Goal: Use online tool/utility: Utilize a website feature to perform a specific function

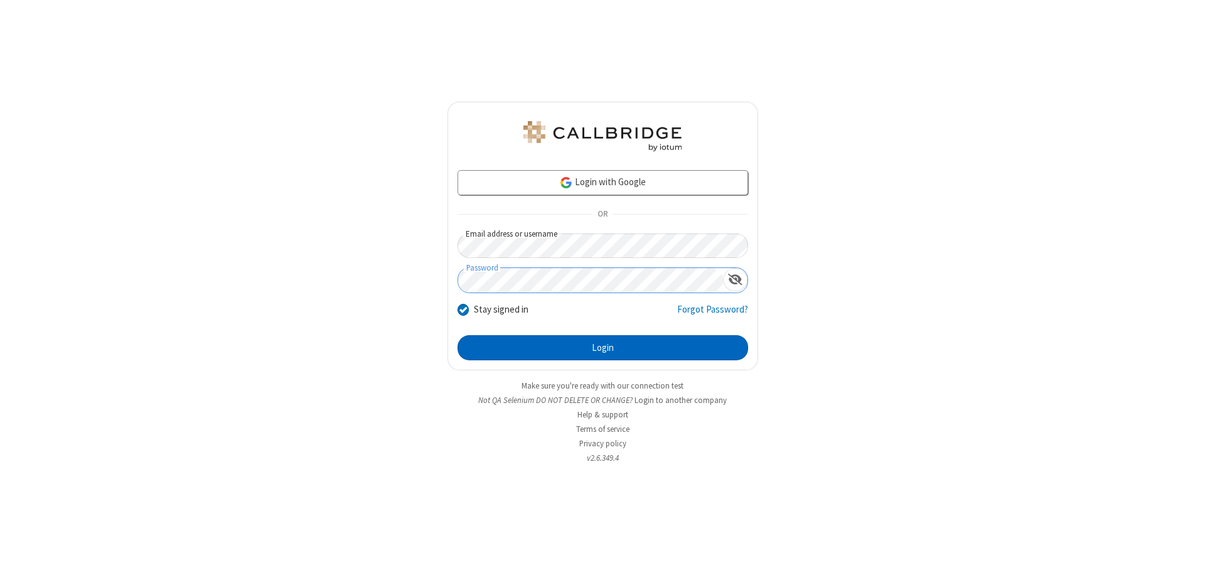
click at [602, 348] on button "Login" at bounding box center [602, 347] width 291 height 25
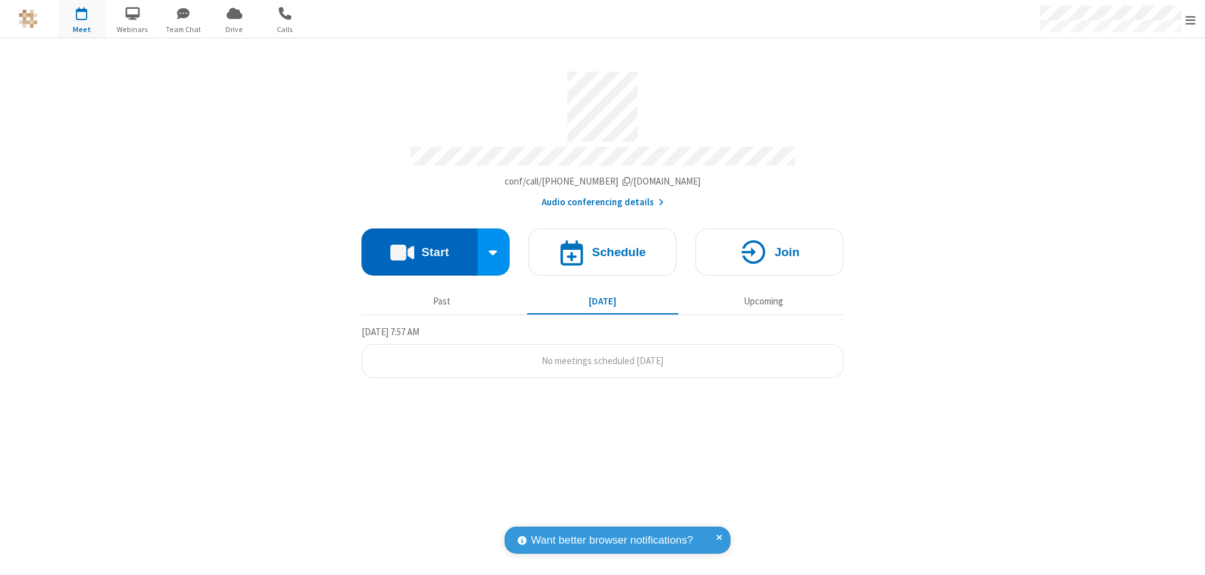
click at [419, 246] on button "Start" at bounding box center [419, 251] width 116 height 47
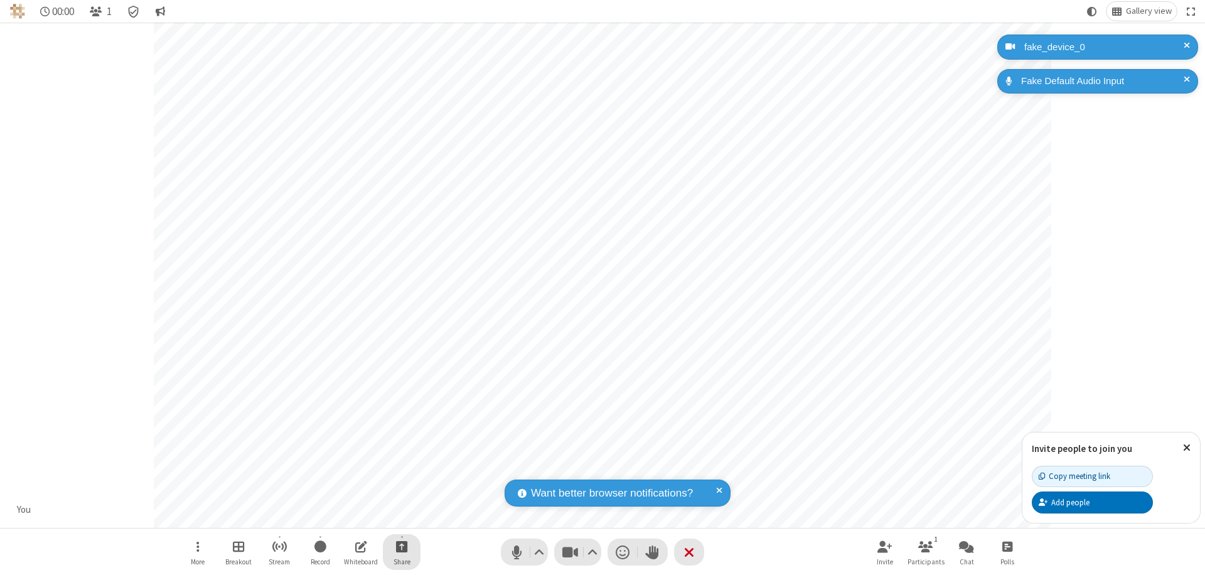
click at [402, 546] on span "Start sharing" at bounding box center [402, 546] width 12 height 16
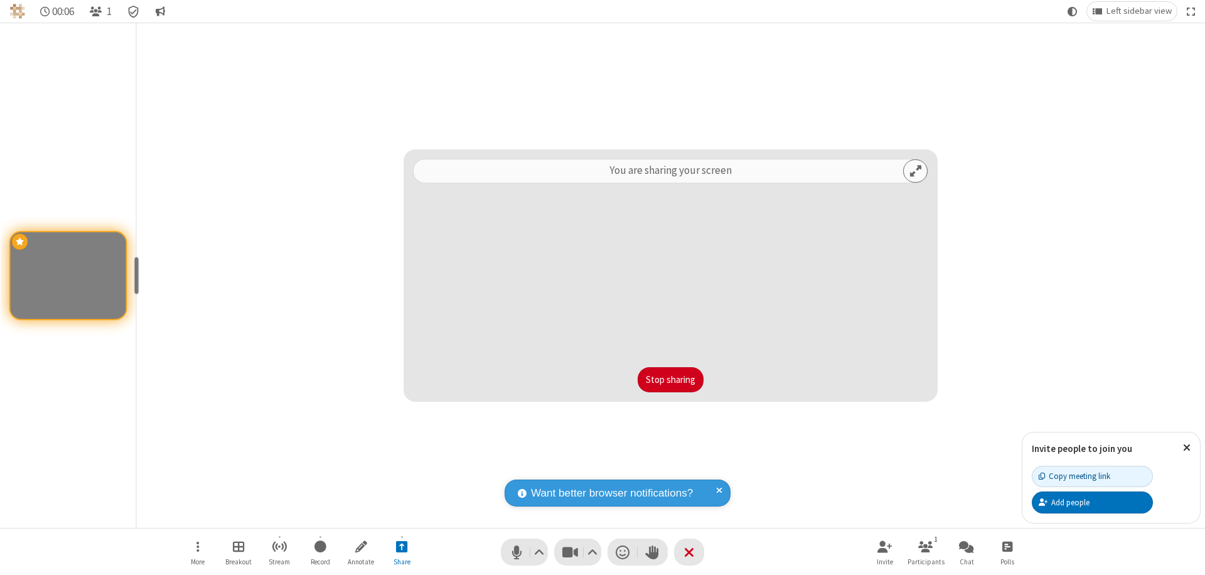
click at [670, 380] on button "Stop sharing" at bounding box center [671, 379] width 66 height 25
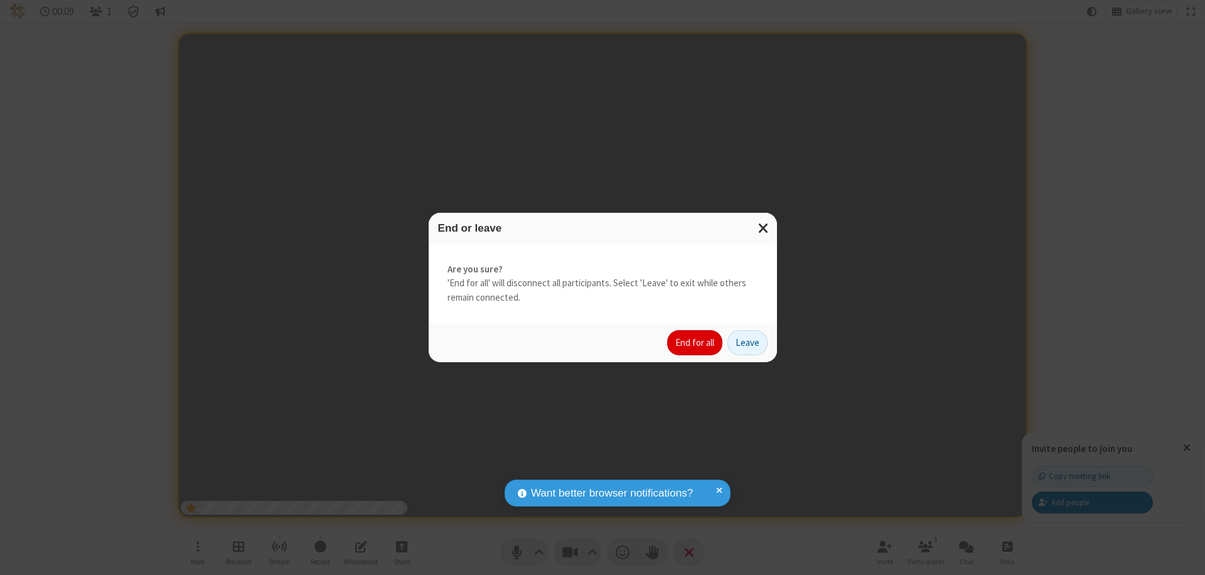
click at [695, 343] on button "End for all" at bounding box center [694, 342] width 55 height 25
